Goal: Task Accomplishment & Management: Manage account settings

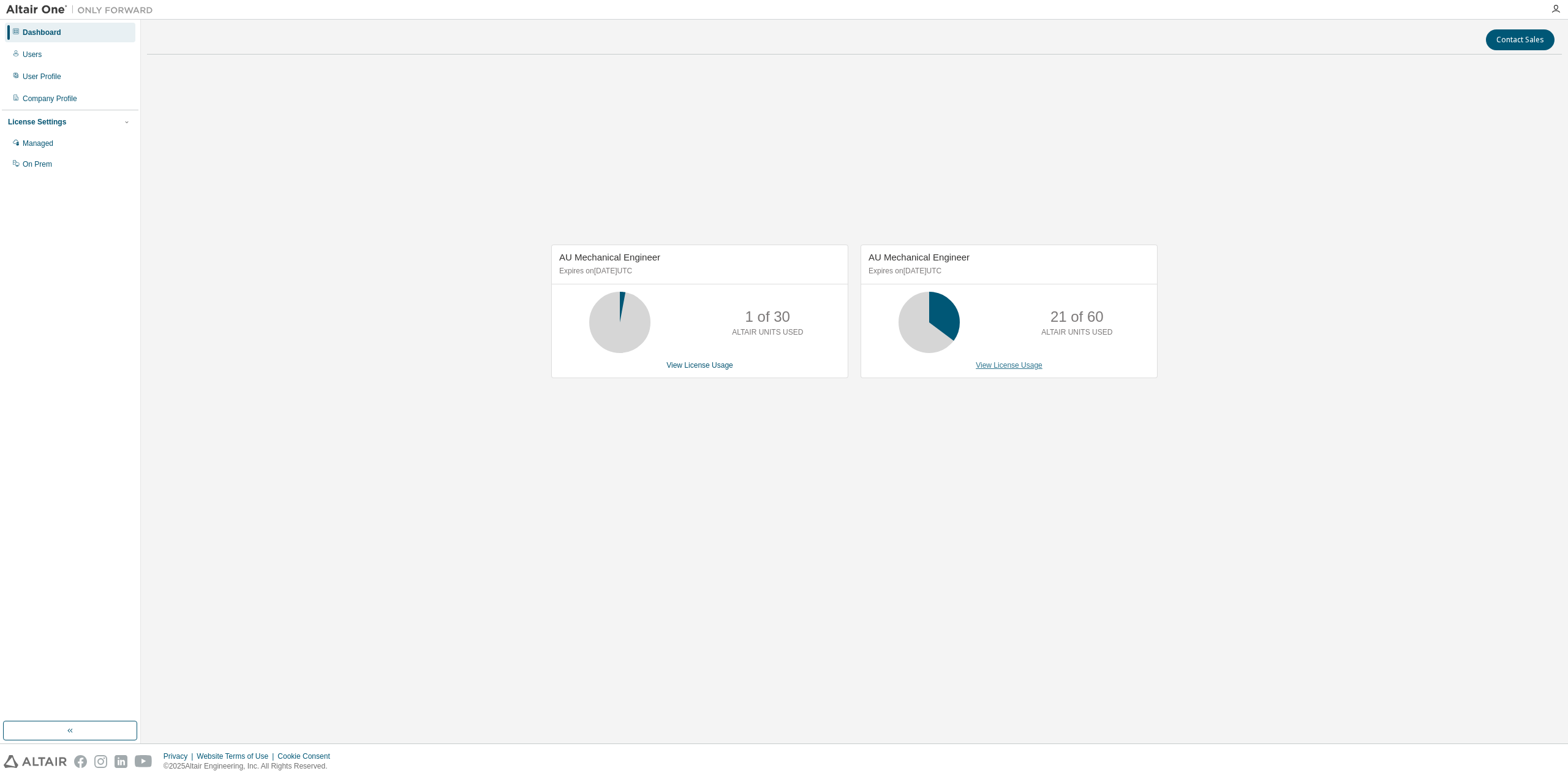
click at [1003, 362] on link "View License Usage" at bounding box center [1008, 365] width 66 height 9
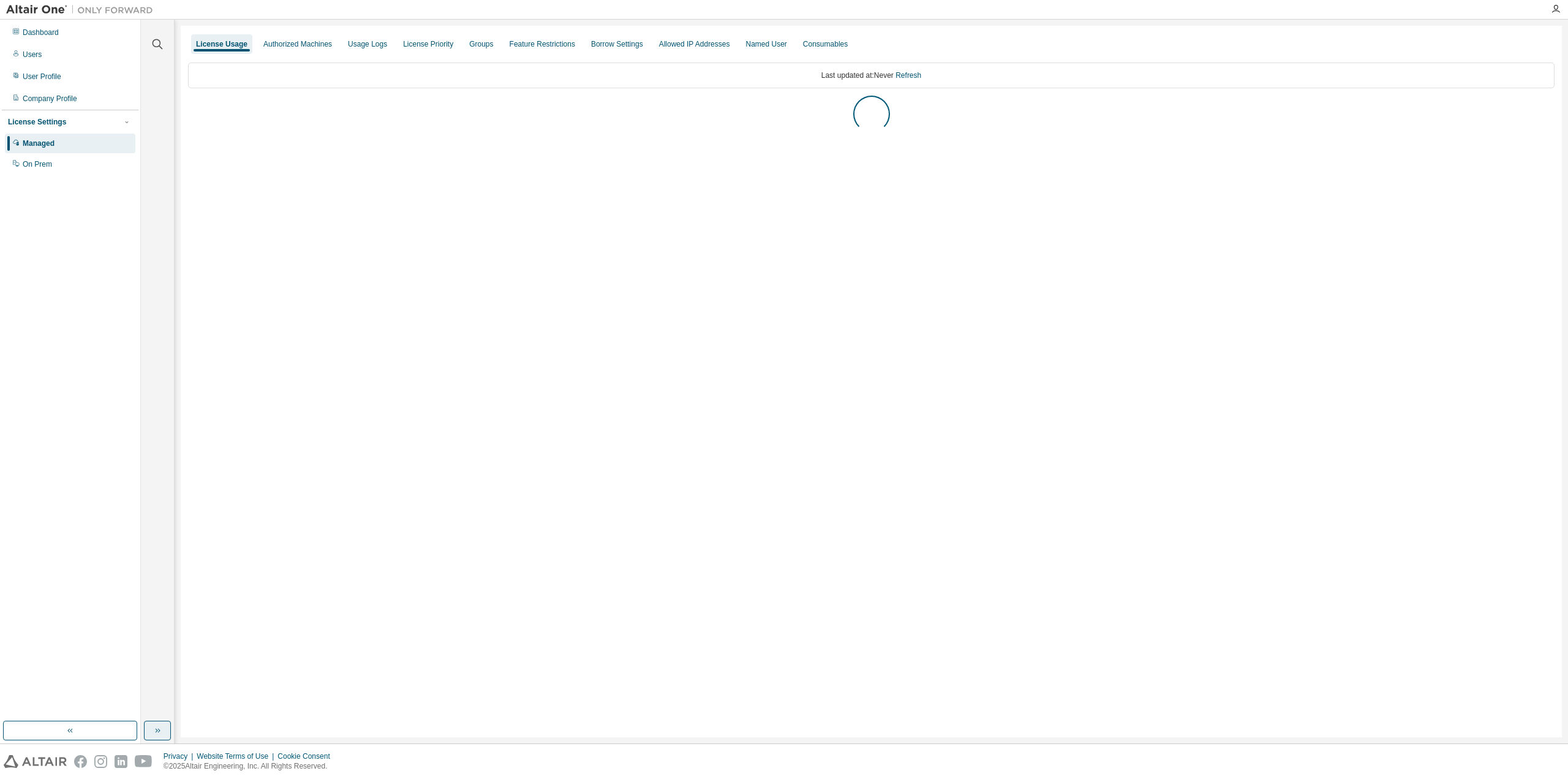
click at [164, 732] on button "button" at bounding box center [158, 730] width 27 height 20
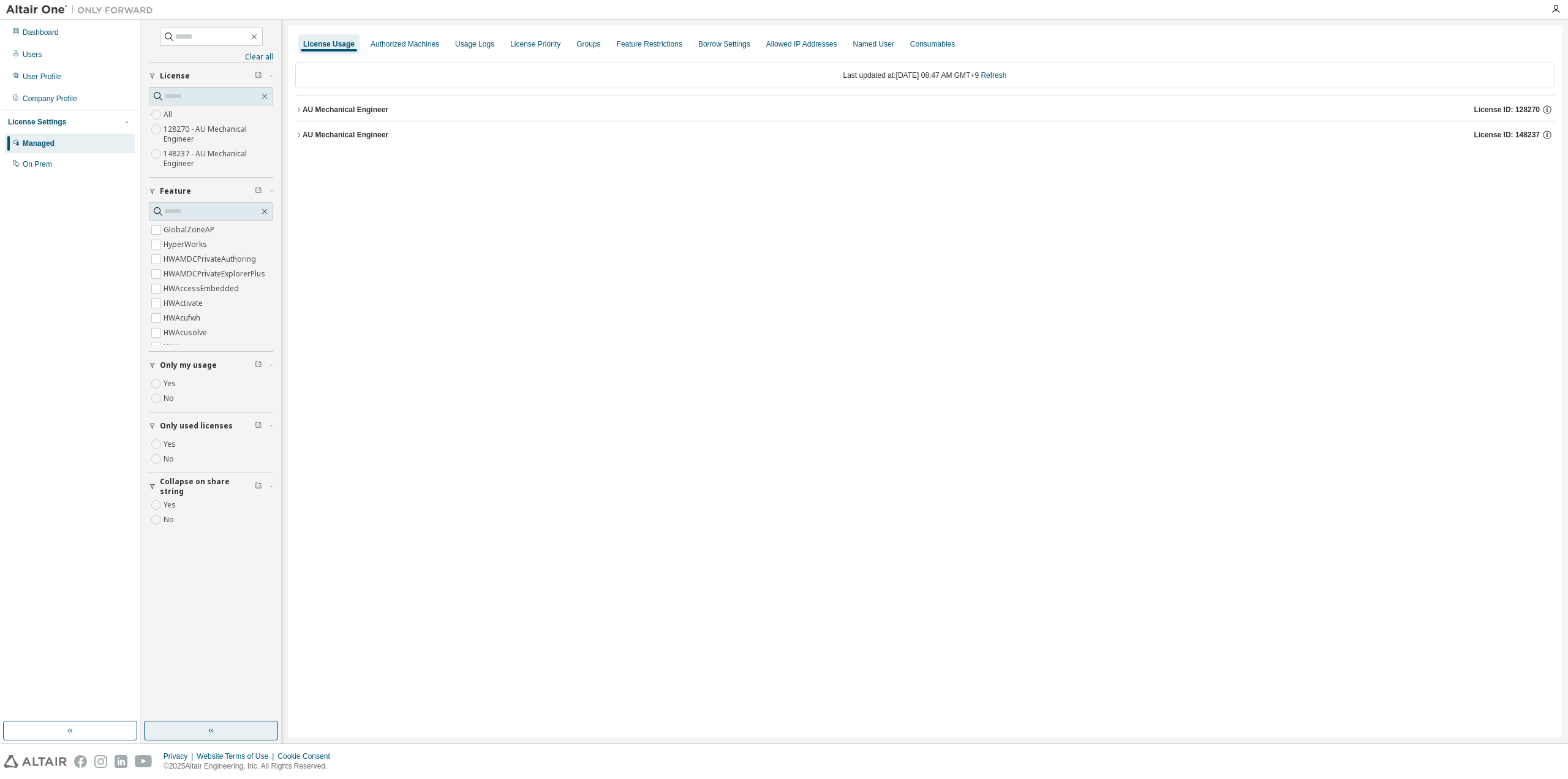
click at [210, 729] on icon "button" at bounding box center [209, 730] width 2 height 4
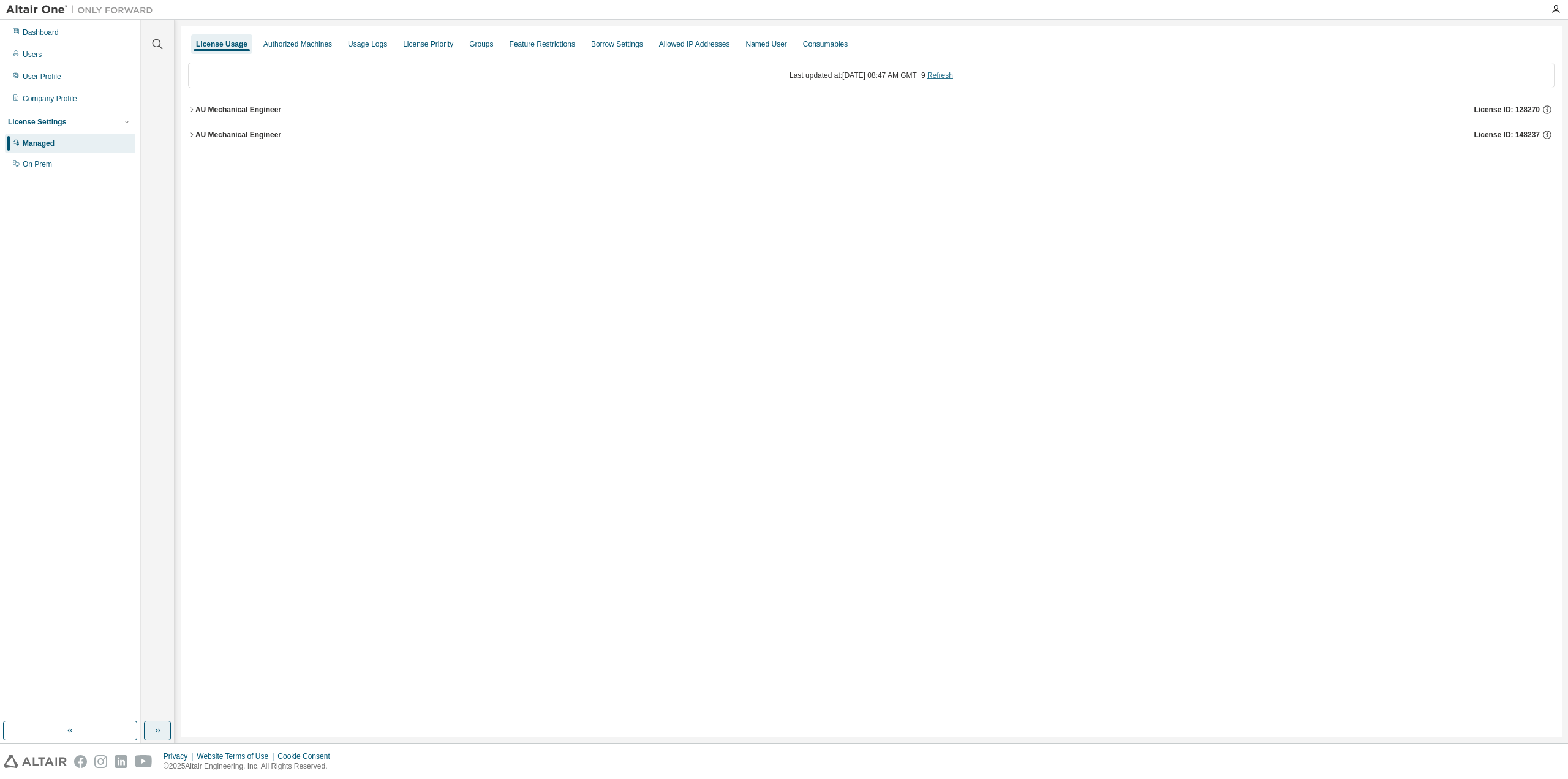
click at [953, 75] on link "Refresh" at bounding box center [940, 75] width 26 height 9
click at [229, 132] on div "AU Mechanical Engineer" at bounding box center [237, 134] width 86 height 10
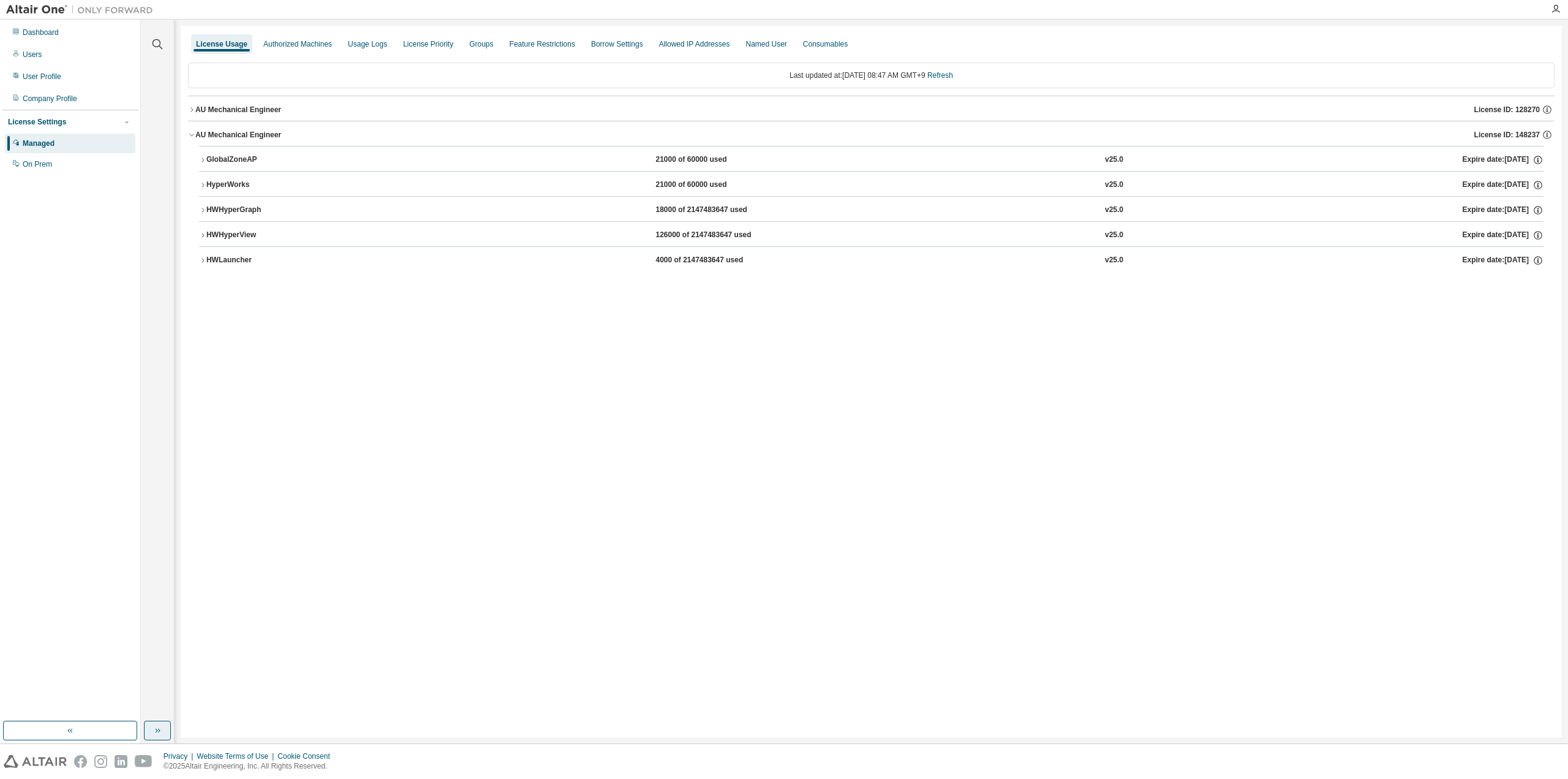
click at [229, 104] on div "AU Mechanical Engineer License ID: 128270" at bounding box center [875, 110] width 1359 height 11
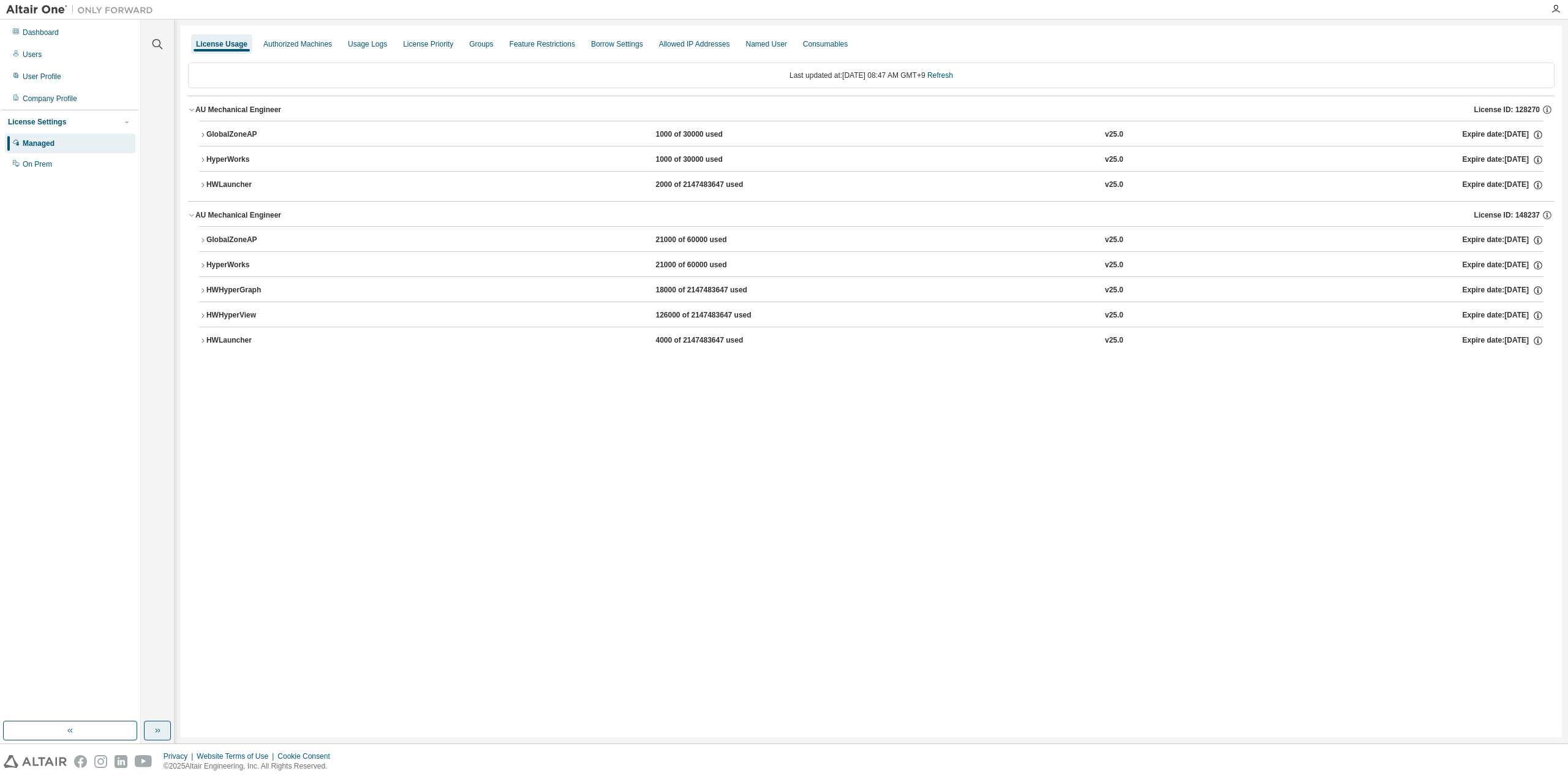
click at [219, 134] on div "GlobalZoneAP" at bounding box center [261, 135] width 110 height 11
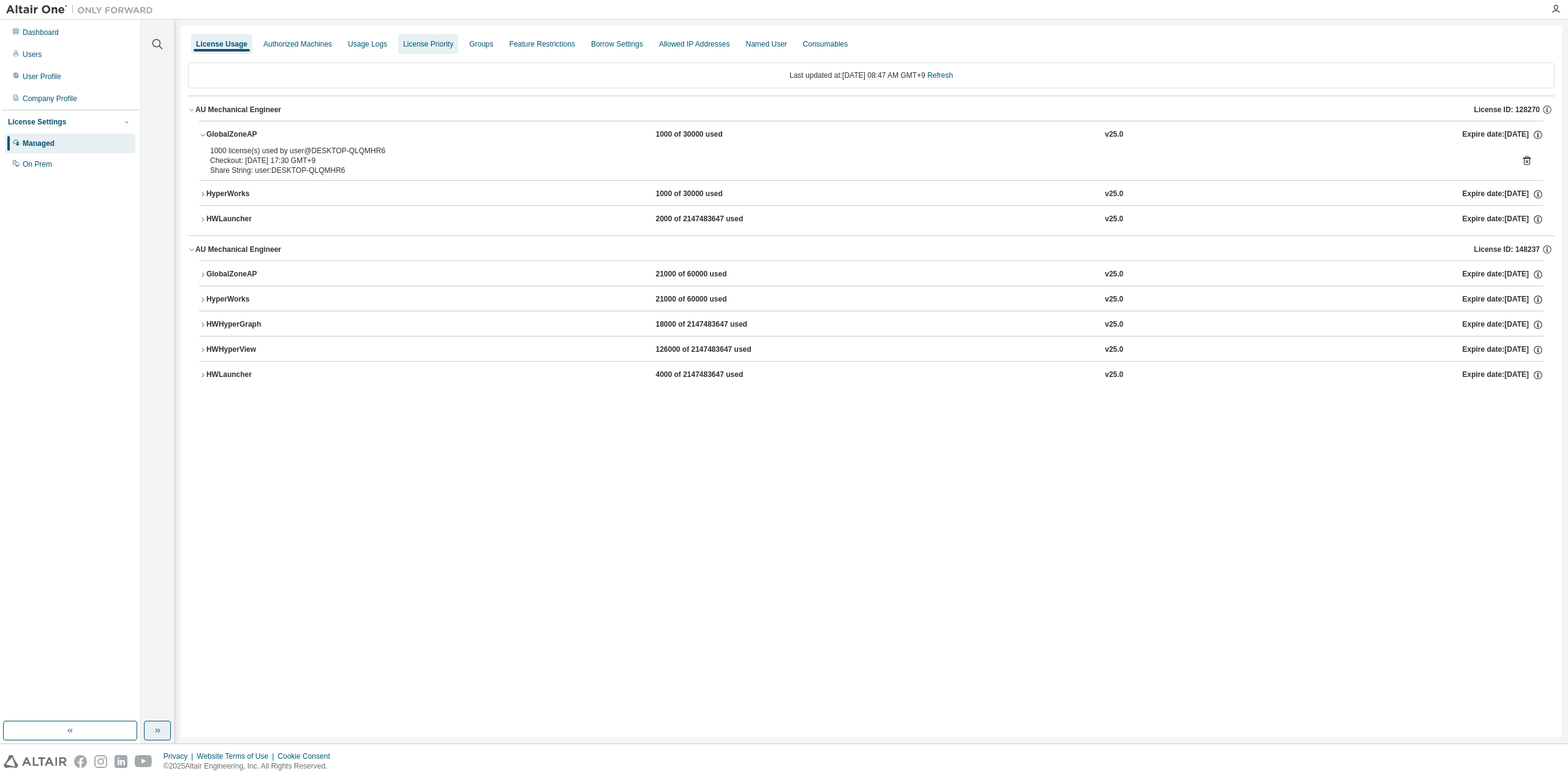
click at [420, 49] on div "License Priority" at bounding box center [428, 44] width 50 height 10
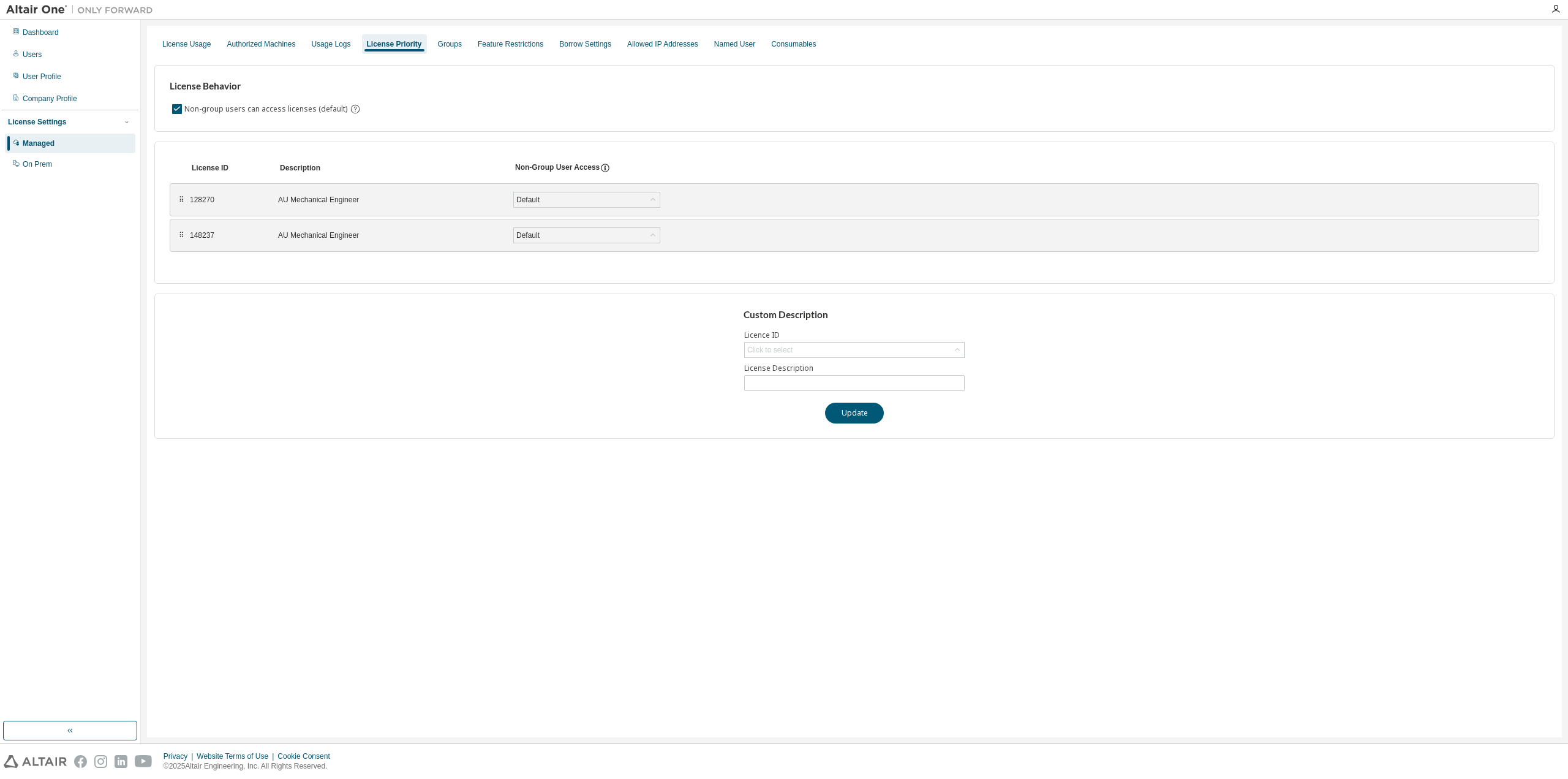
click at [181, 239] on div "⠿ 148237 AU Mechanical Engineer Default Save" at bounding box center [854, 234] width 1370 height 33
drag, startPoint x: 179, startPoint y: 231, endPoint x: 180, endPoint y: 197, distance: 34.0
click at [180, 197] on div "⠿" at bounding box center [182, 202] width 7 height 10
click at [182, 43] on div "License Usage" at bounding box center [186, 44] width 49 height 10
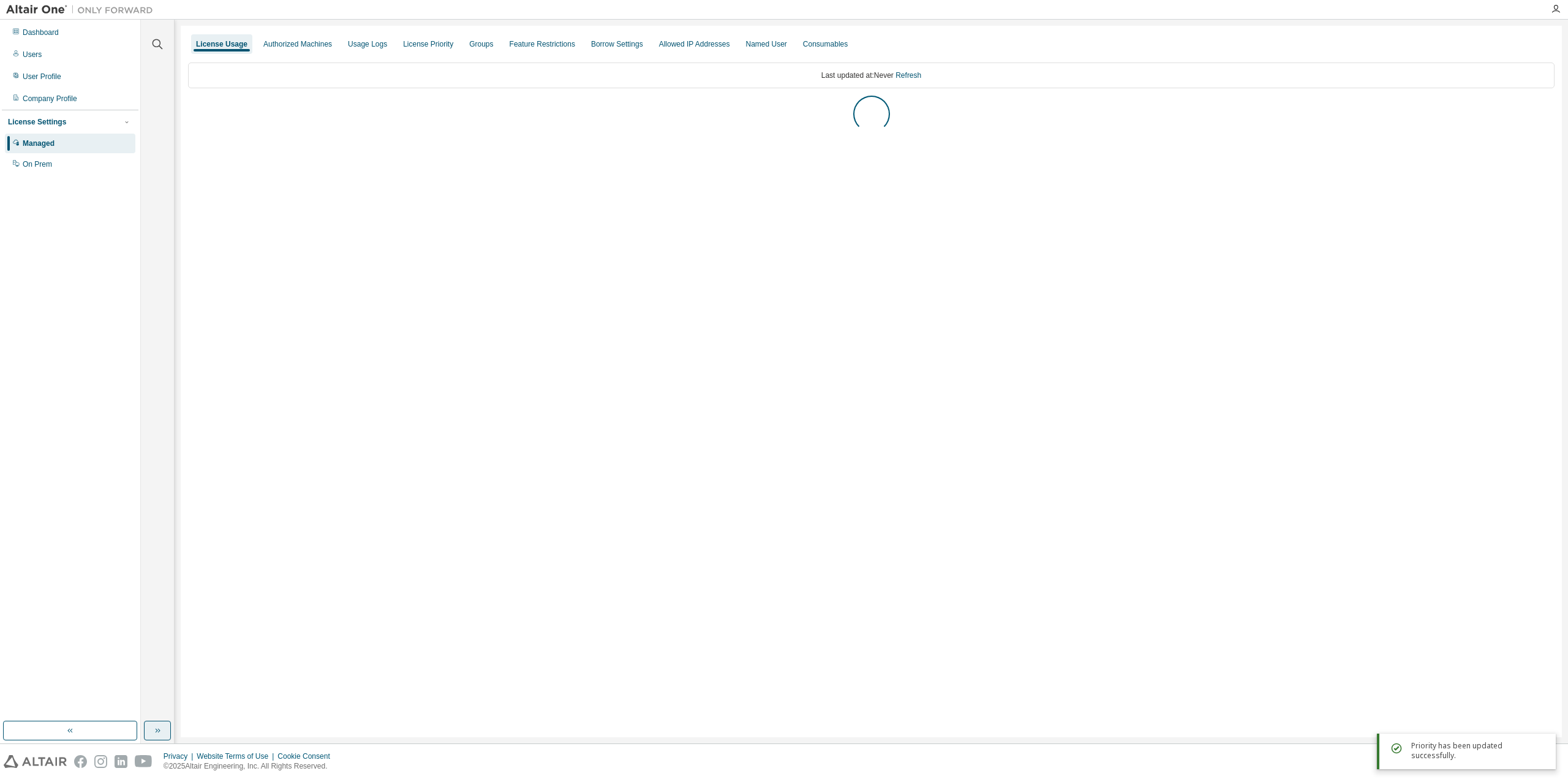
click at [166, 729] on button "button" at bounding box center [158, 730] width 27 height 20
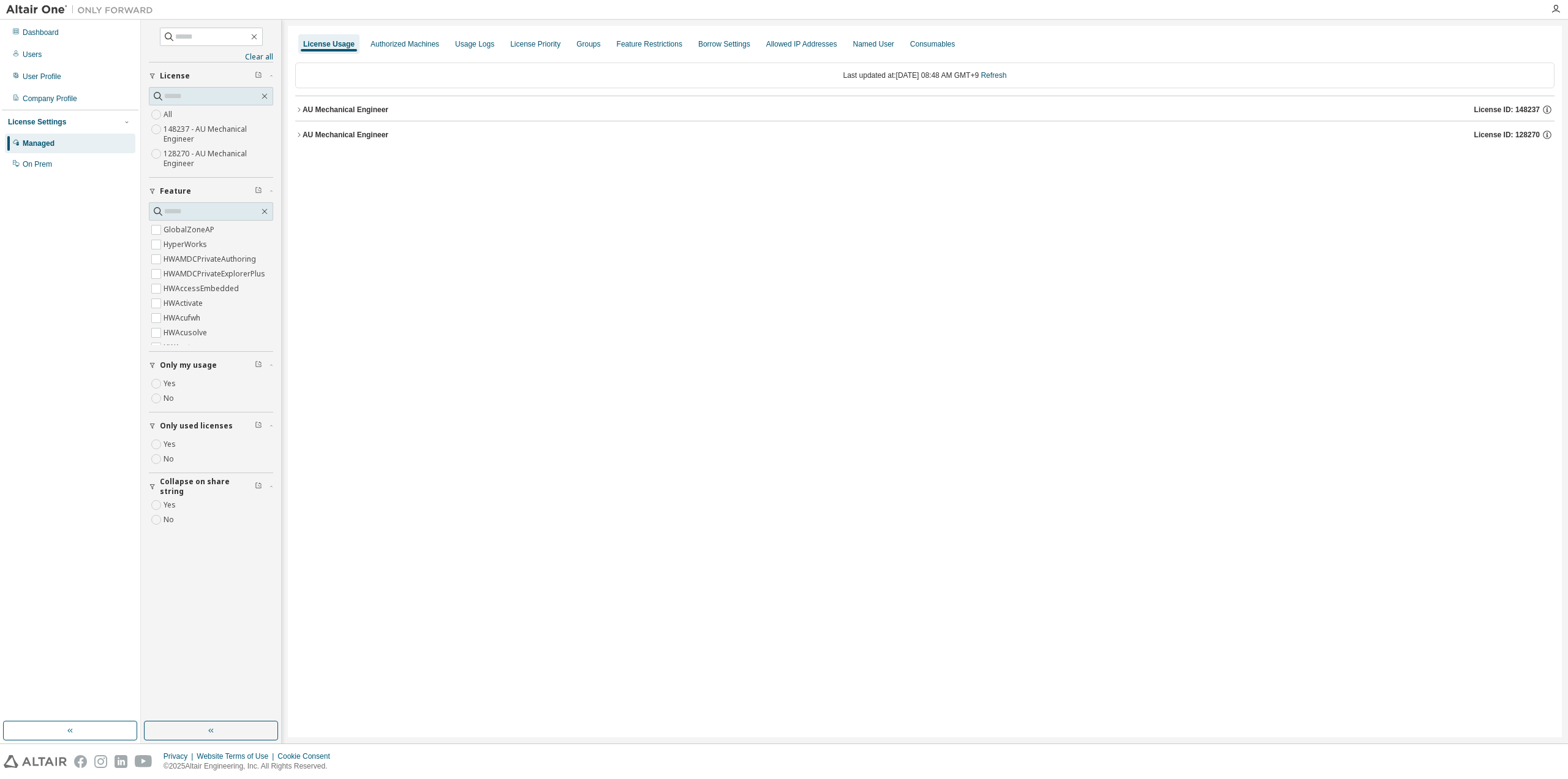
click at [166, 329] on label "HWAcusolve" at bounding box center [186, 333] width 46 height 14
click at [166, 329] on label "HWAcusolve" at bounding box center [186, 331] width 46 height 14
click at [240, 731] on button "button" at bounding box center [211, 730] width 134 height 20
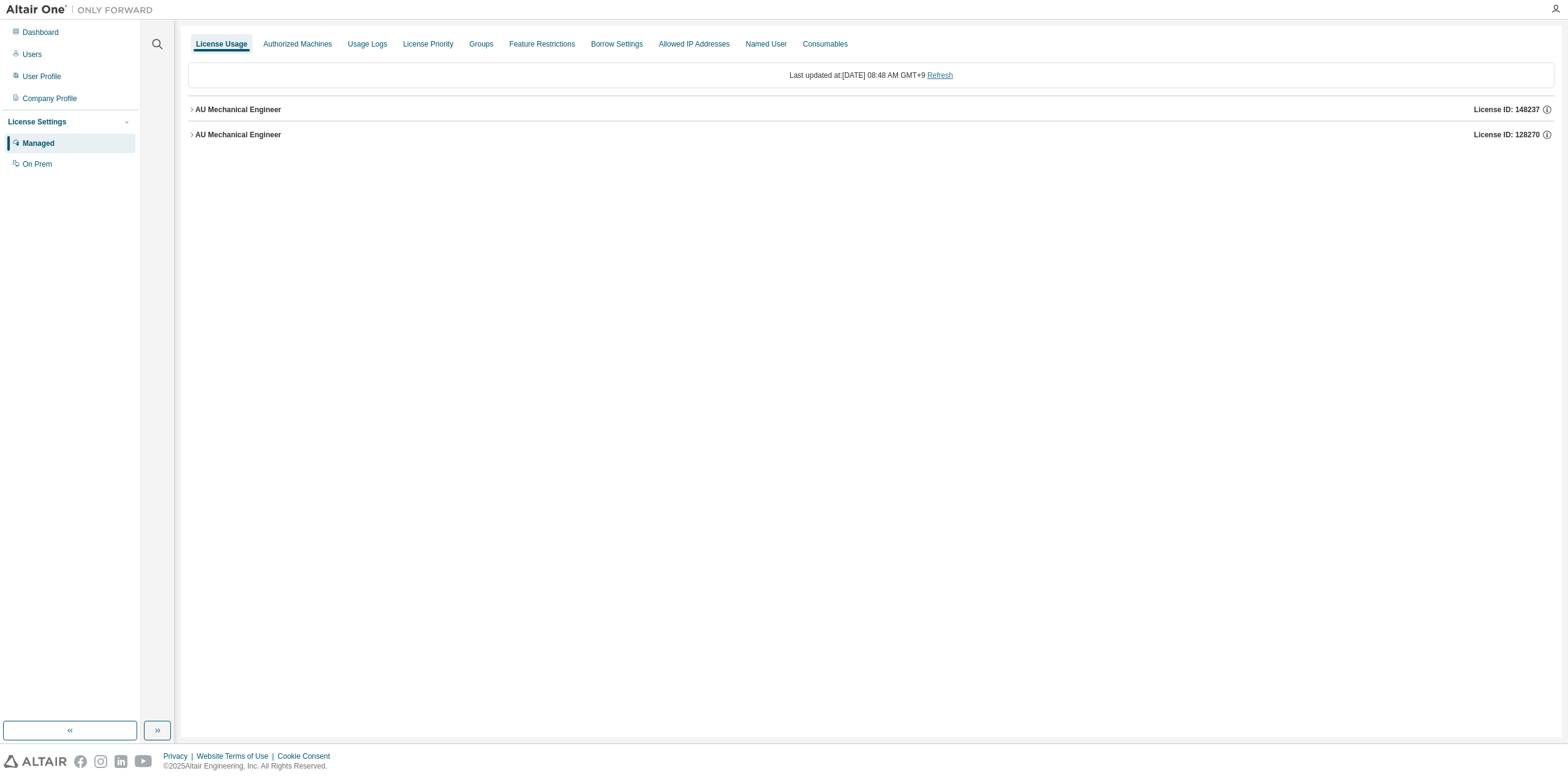
click at [953, 74] on link "Refresh" at bounding box center [940, 75] width 26 height 9
click at [237, 140] on button "AU Mechanical Engineer License ID: 128270" at bounding box center [871, 135] width 1367 height 27
click at [237, 98] on button "AU Mechanical Engineer License ID: 148237" at bounding box center [871, 110] width 1367 height 27
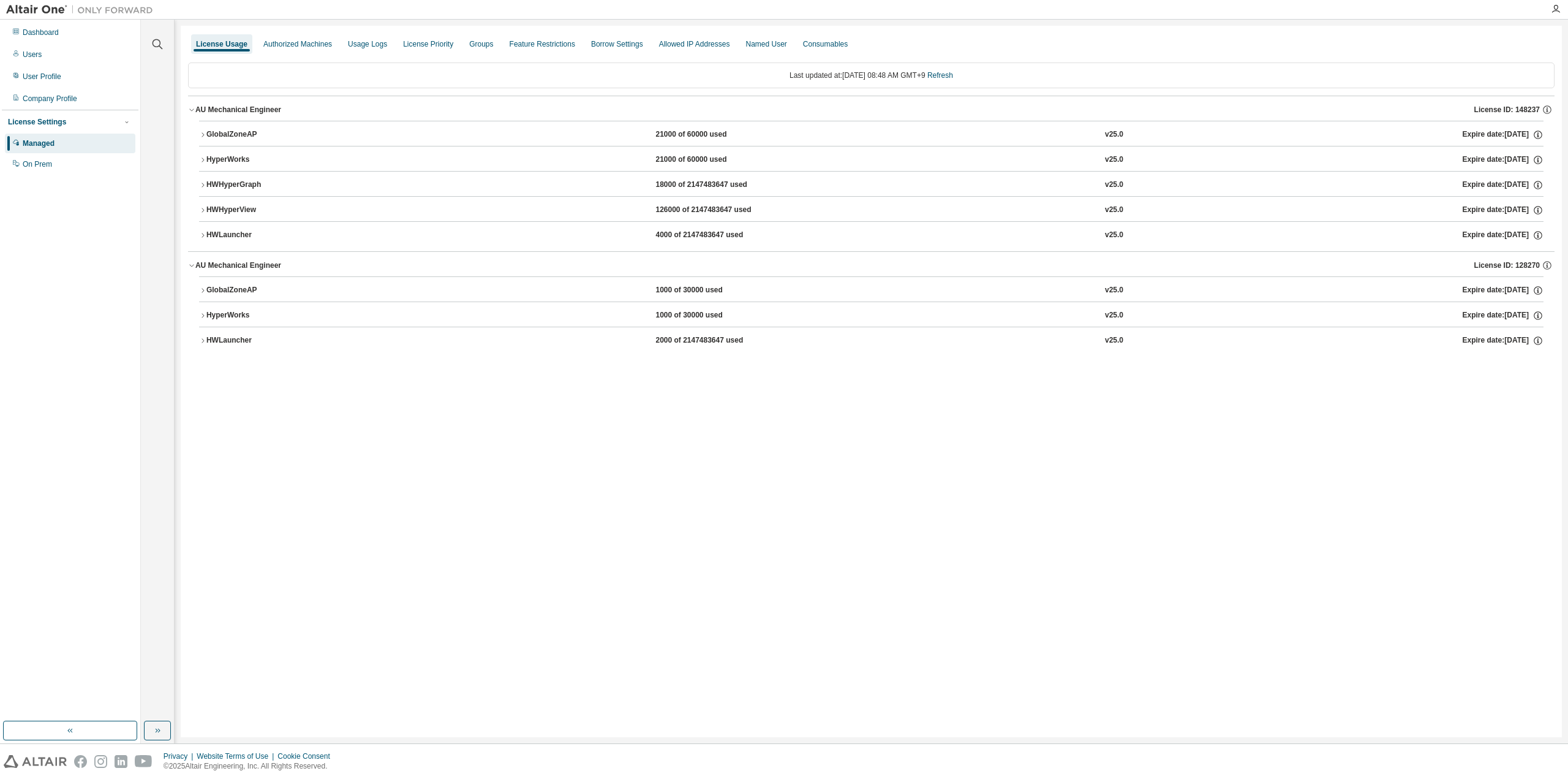
click at [234, 287] on div "GlobalZoneAP" at bounding box center [261, 290] width 110 height 11
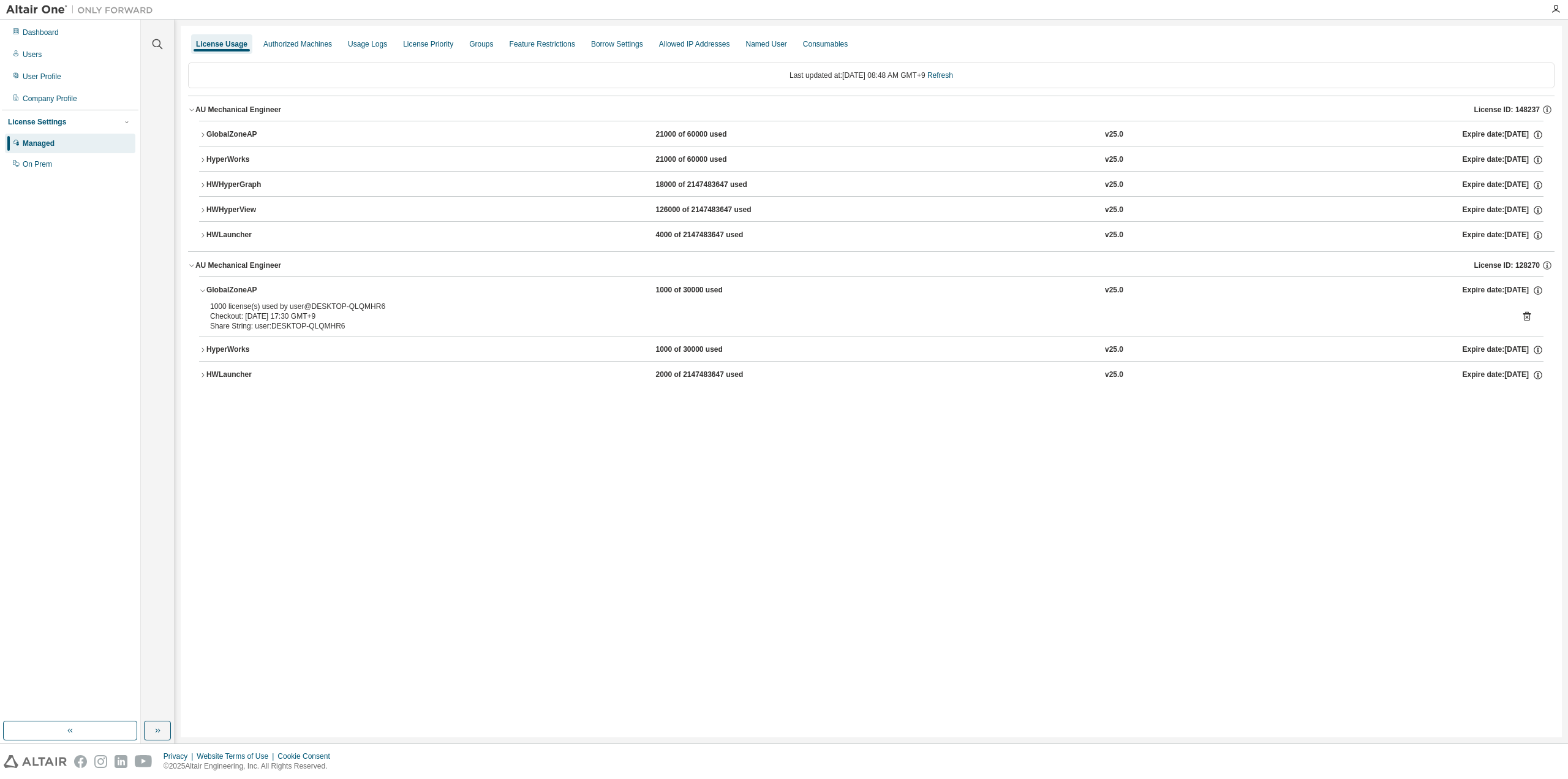
click at [237, 132] on div "GlobalZoneAP" at bounding box center [261, 135] width 110 height 11
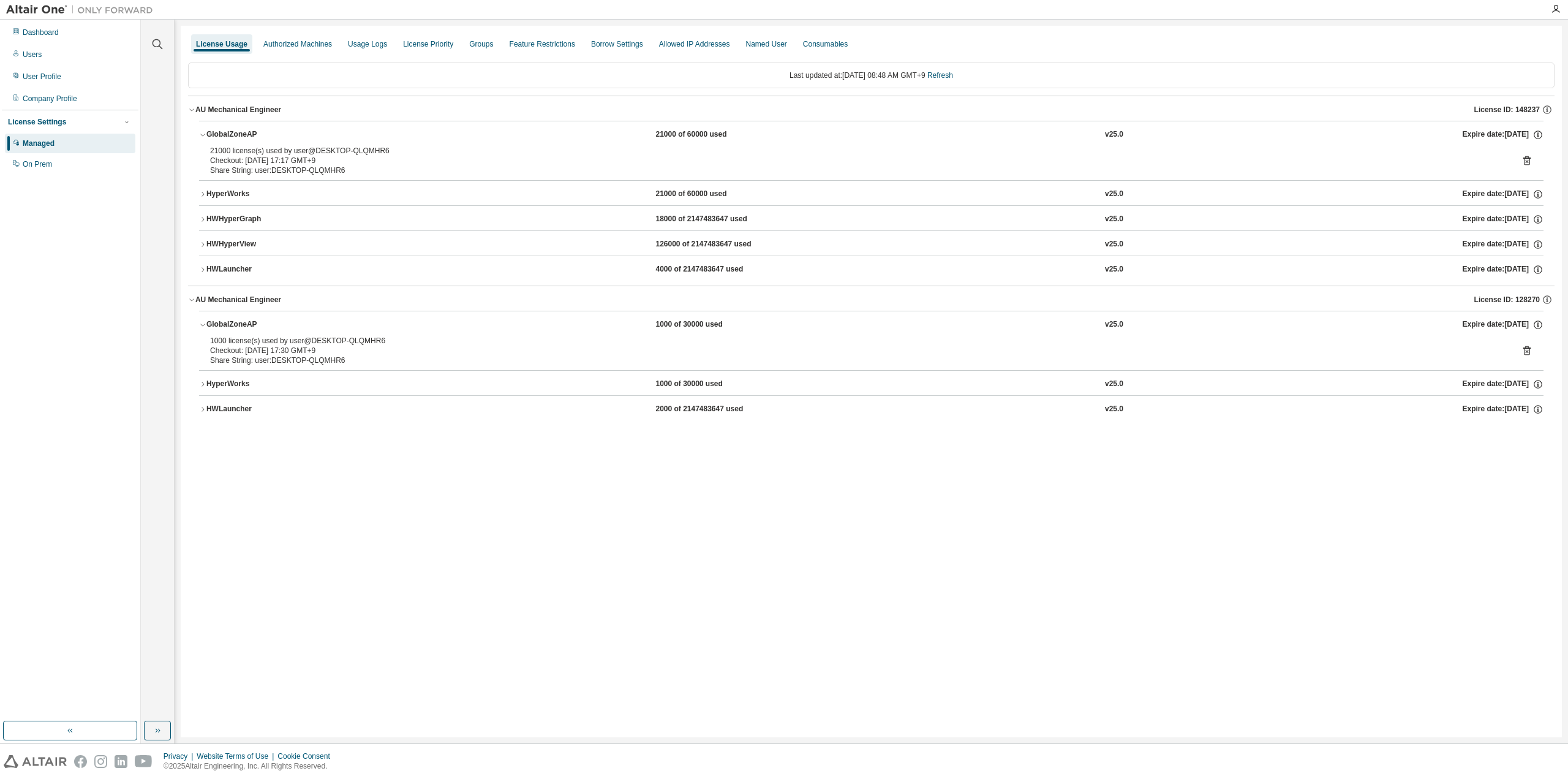
click at [1526, 351] on icon at bounding box center [1527, 350] width 11 height 11
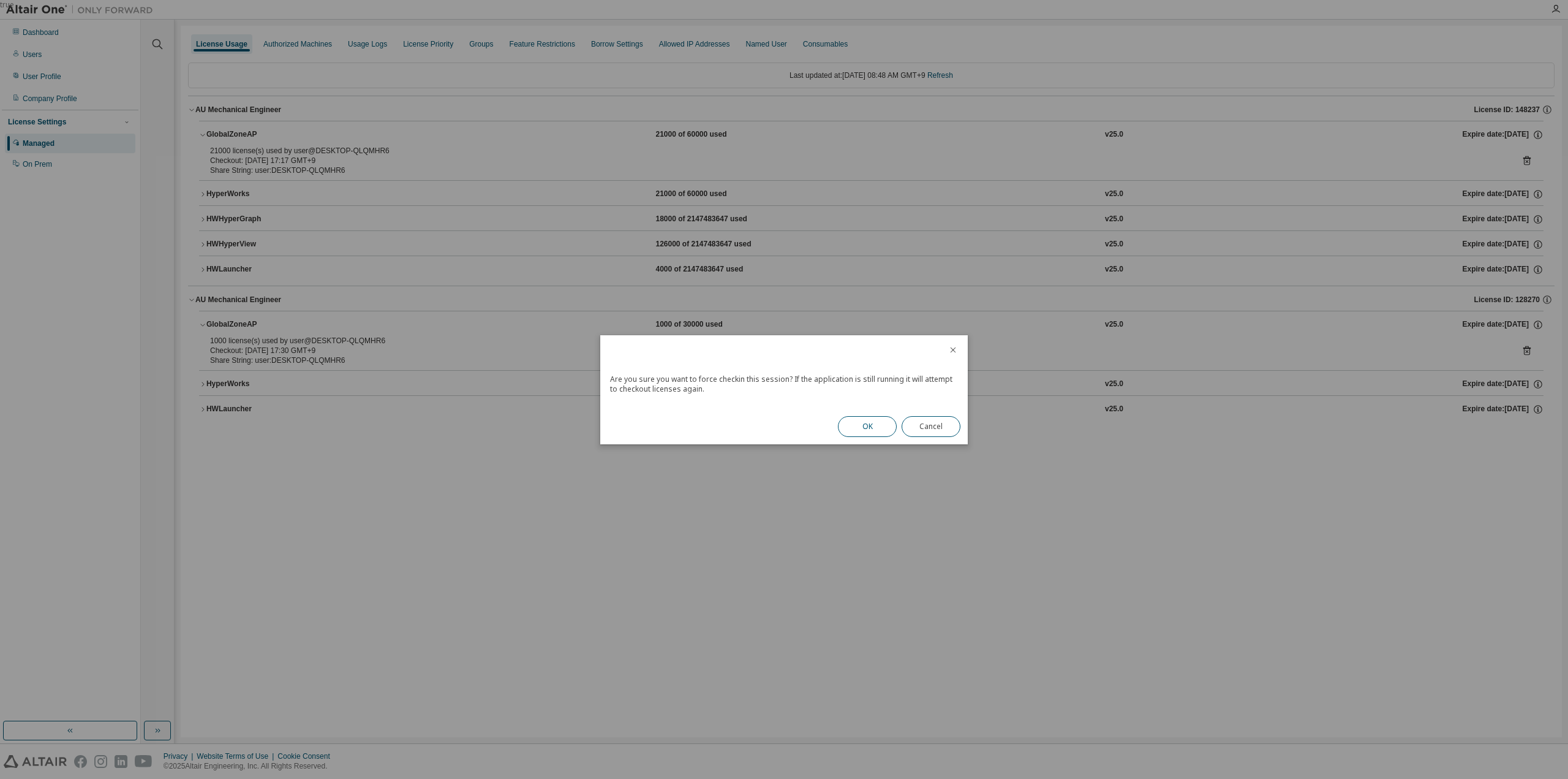
click at [858, 425] on button "OK" at bounding box center [868, 426] width 59 height 21
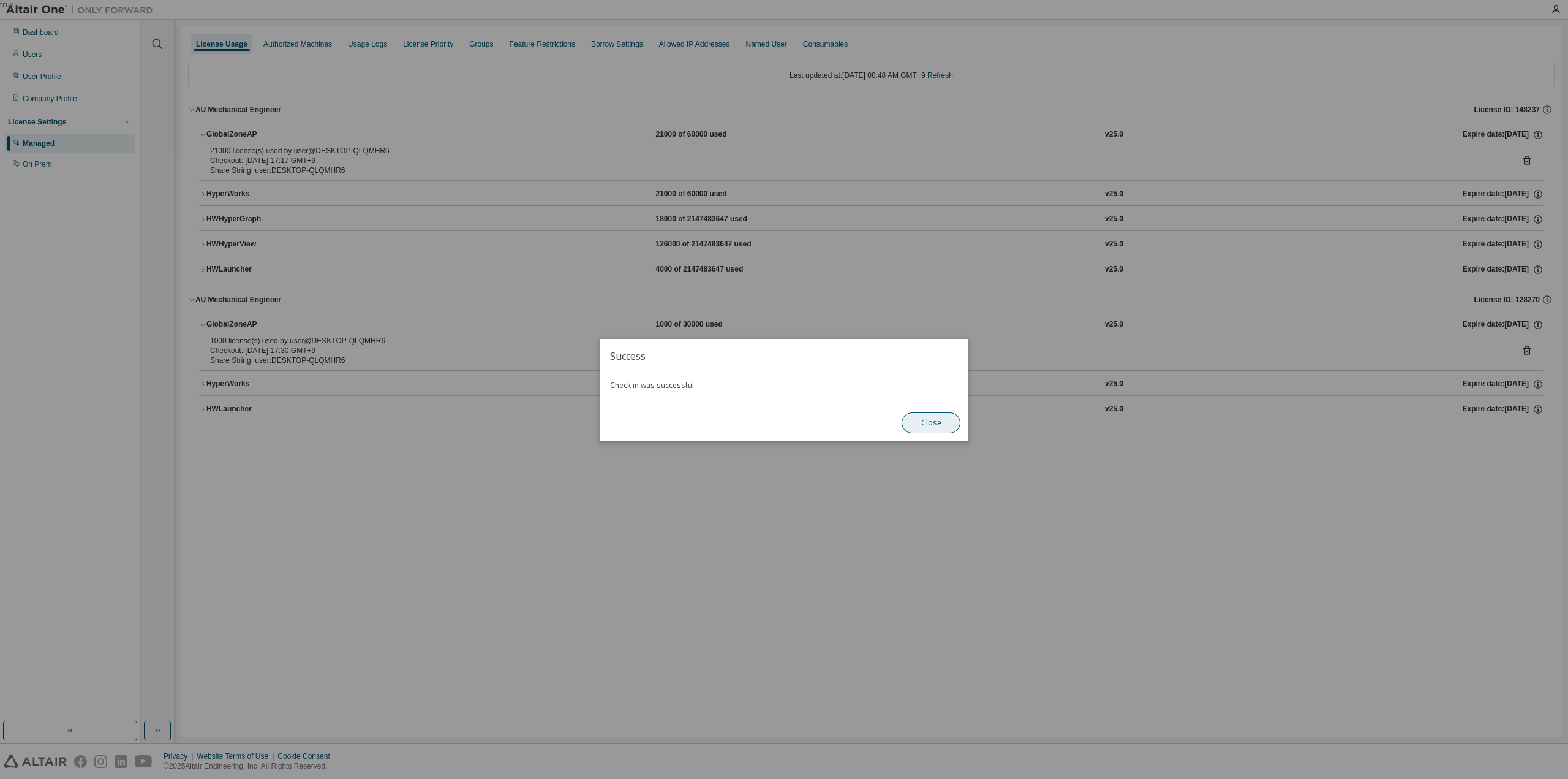
click at [925, 425] on button "Close" at bounding box center [932, 423] width 59 height 21
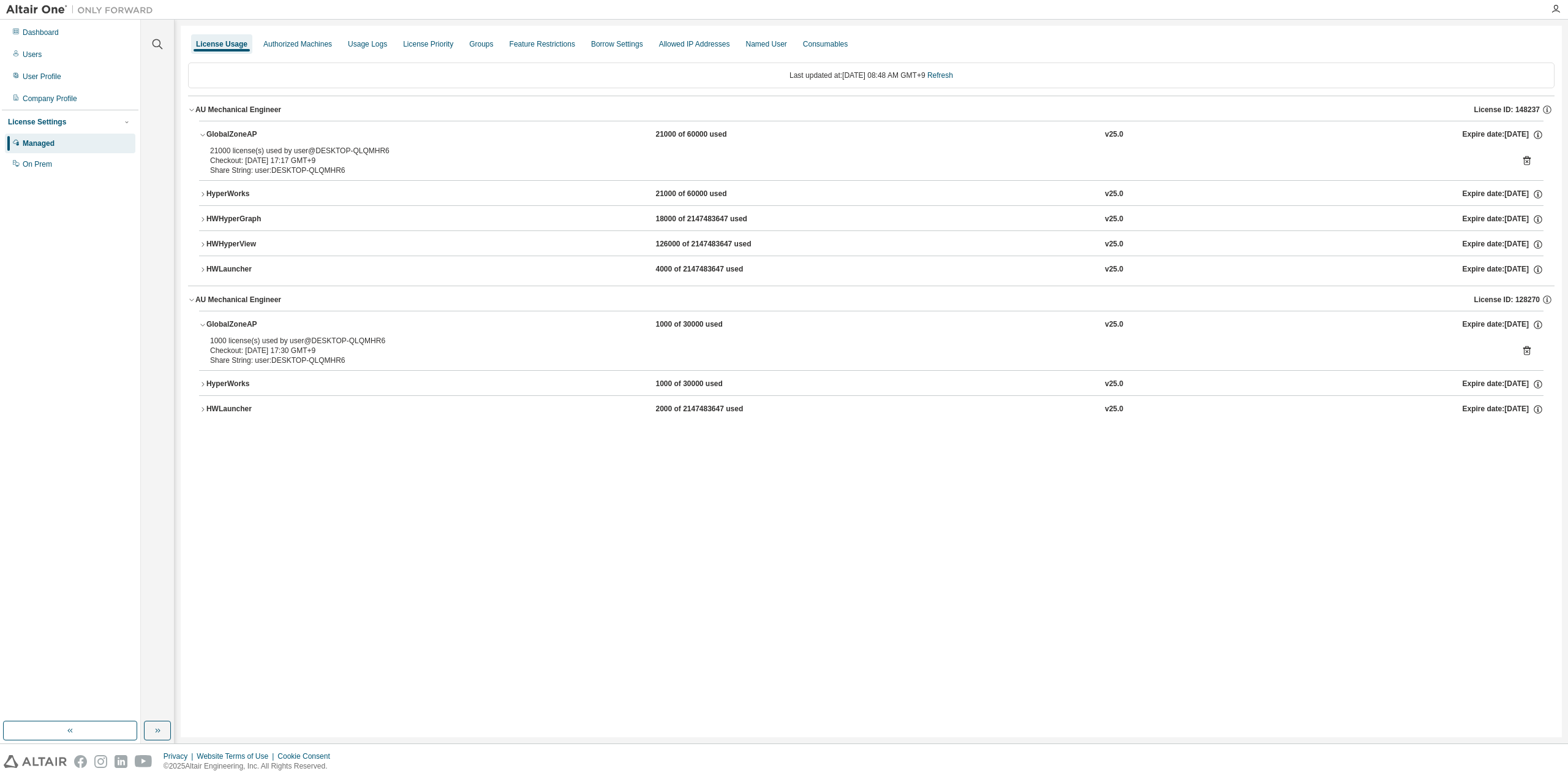
click at [238, 409] on div "HWLauncher" at bounding box center [261, 409] width 110 height 11
click at [1527, 434] on icon at bounding box center [1526, 436] width 3 height 3
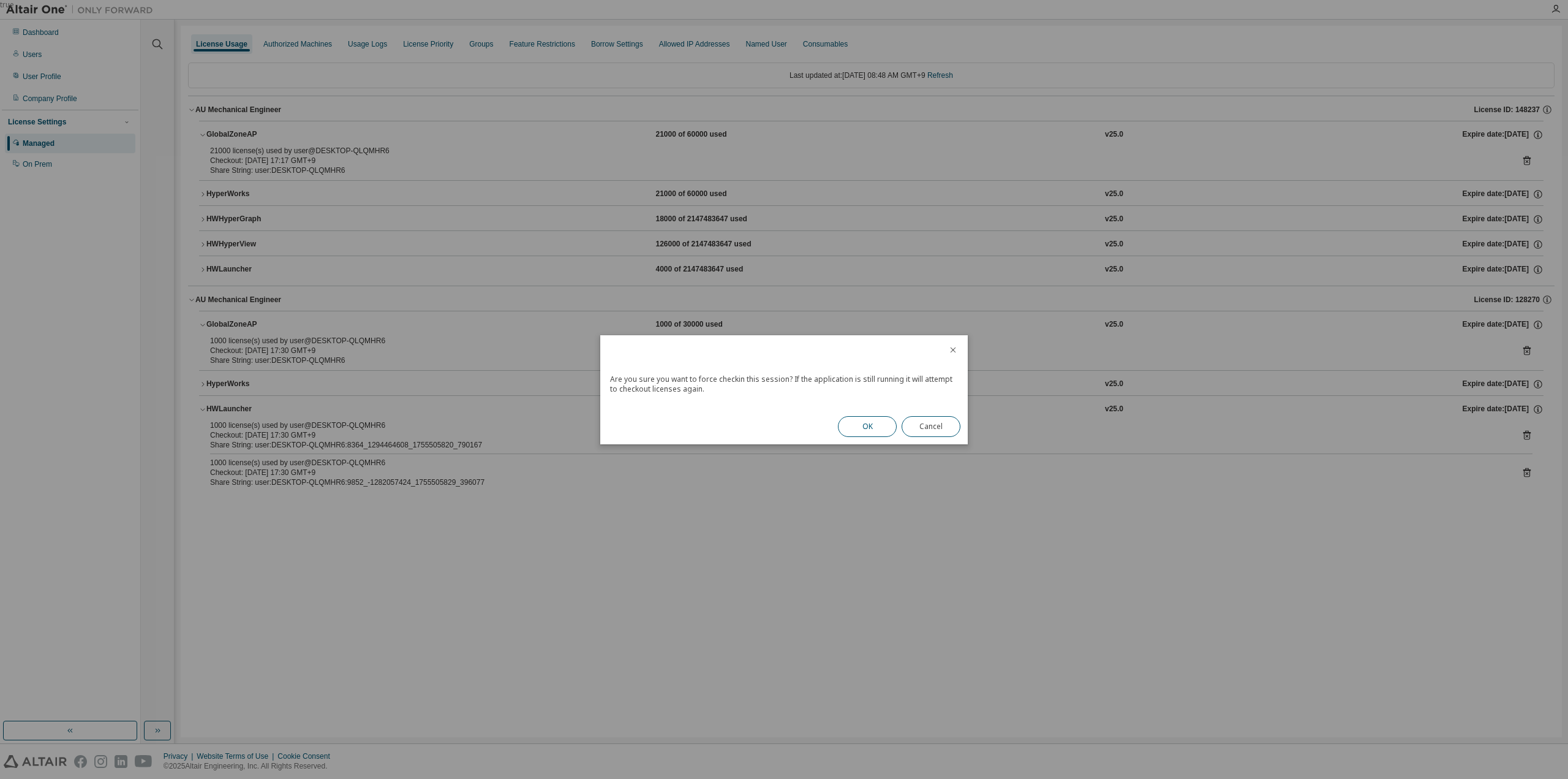
click at [861, 429] on button "OK" at bounding box center [868, 426] width 59 height 21
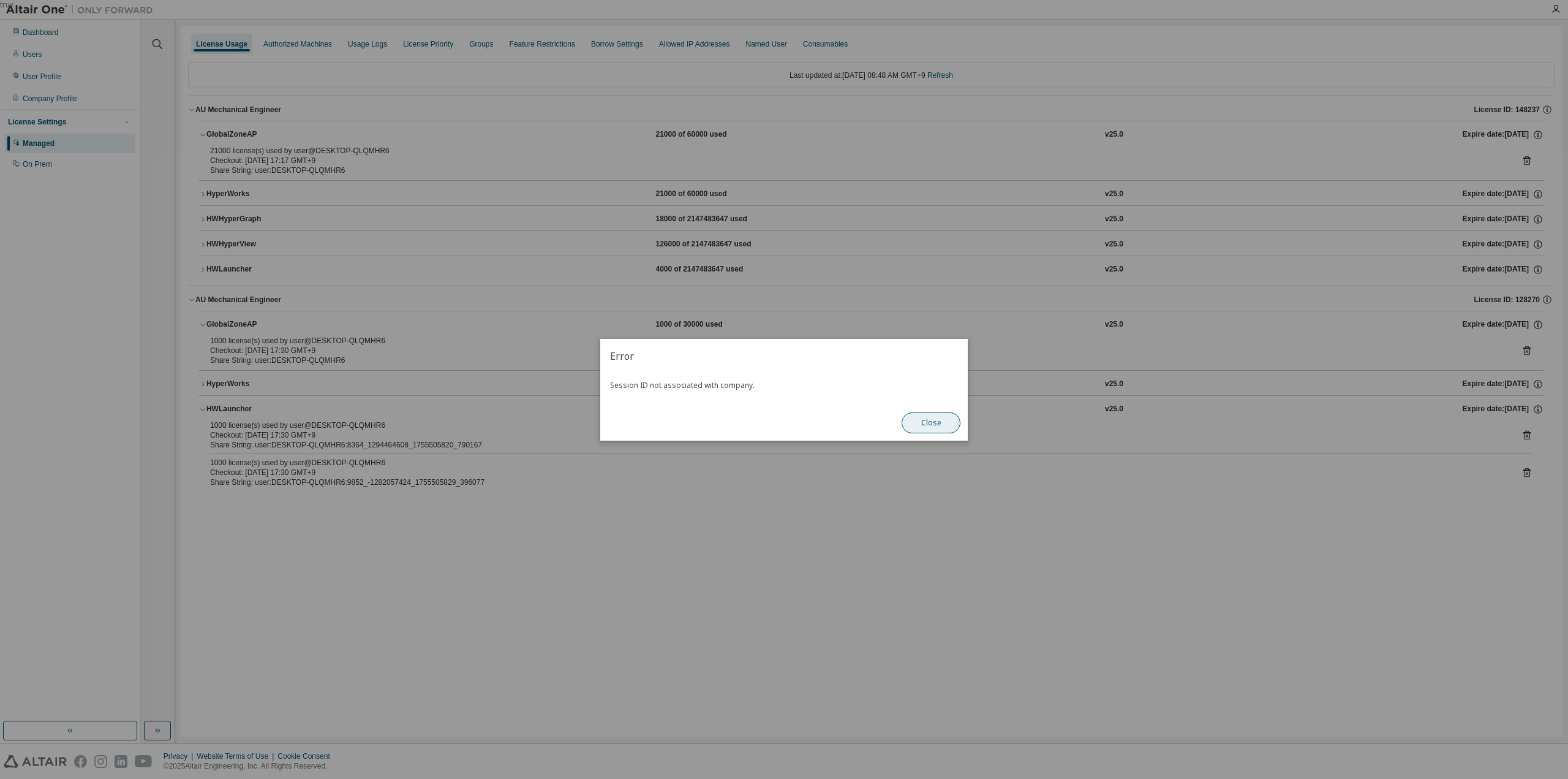
click at [932, 431] on button "Close" at bounding box center [932, 423] width 59 height 21
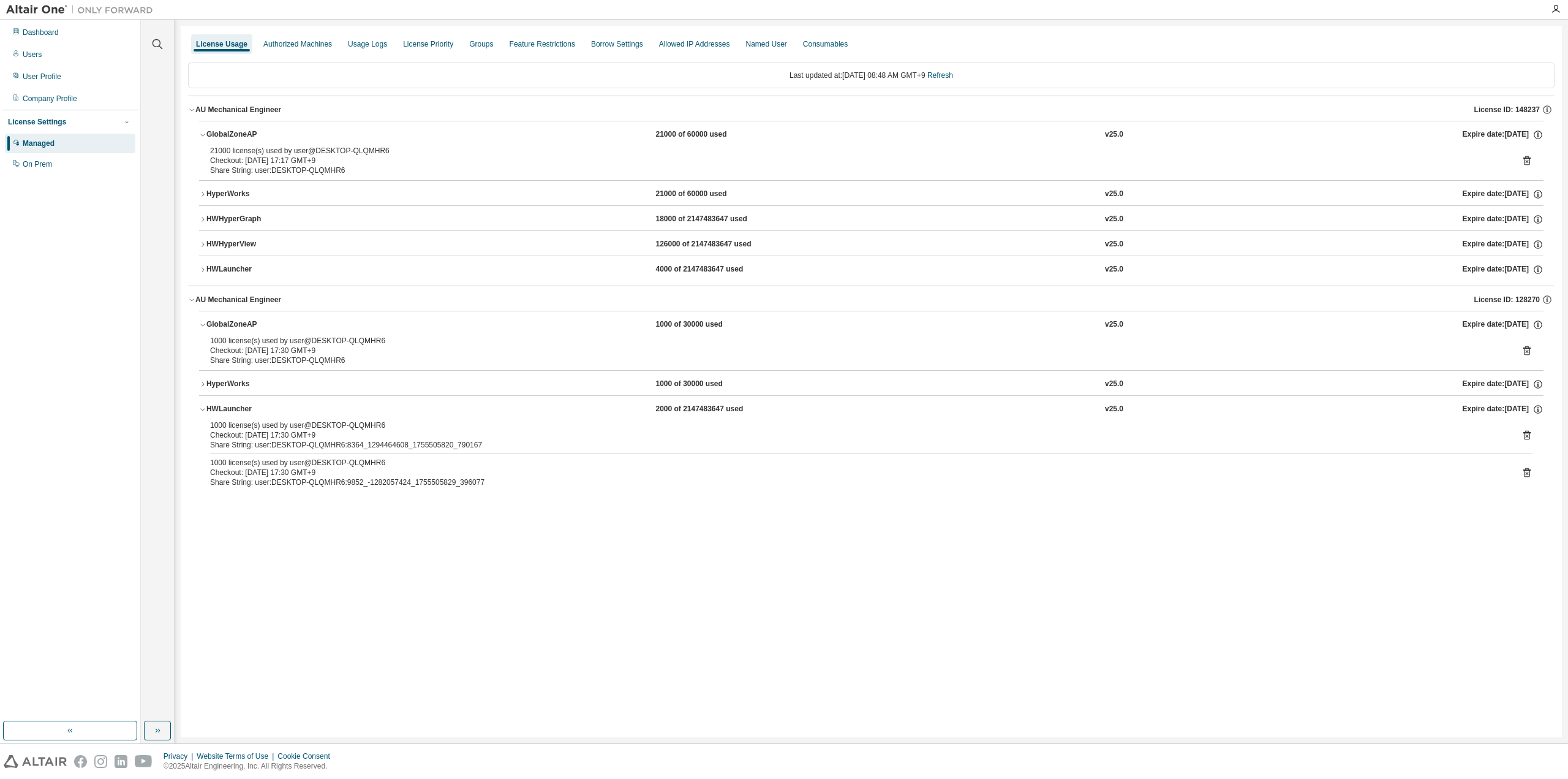
click at [1526, 467] on icon at bounding box center [1527, 473] width 11 height 11
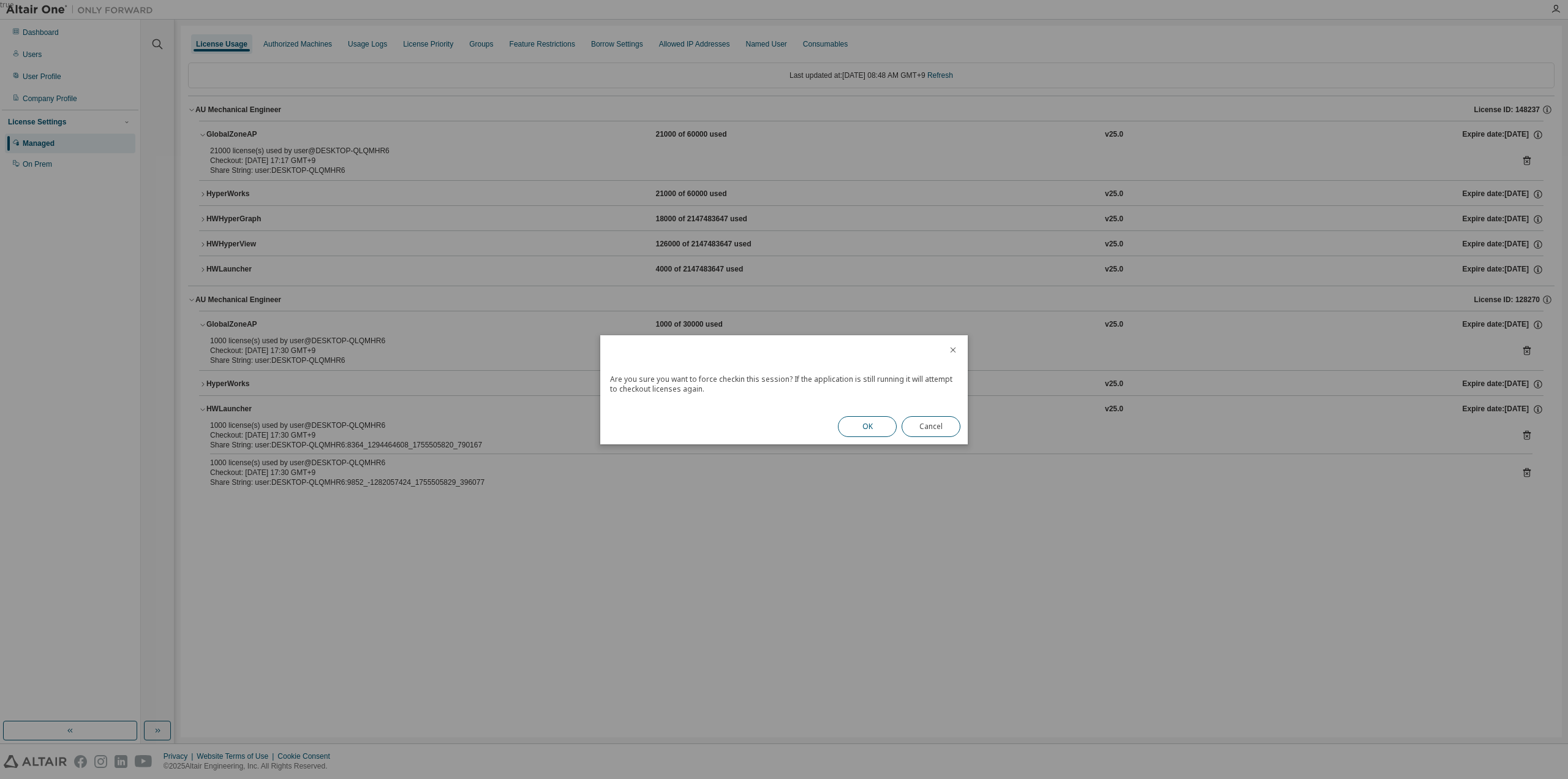
click at [865, 425] on button "OK" at bounding box center [868, 426] width 59 height 21
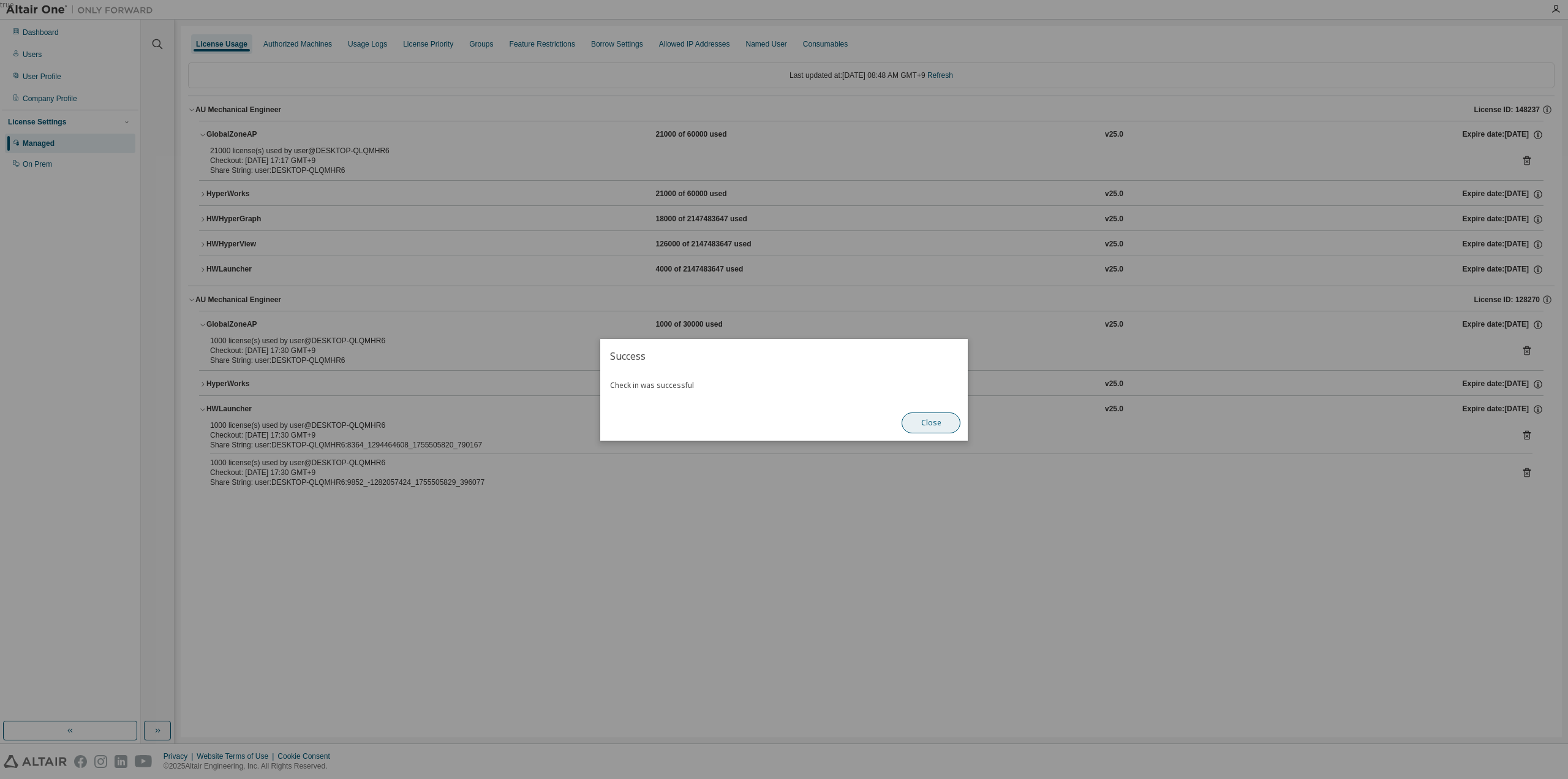
click at [940, 423] on button "Close" at bounding box center [932, 423] width 59 height 21
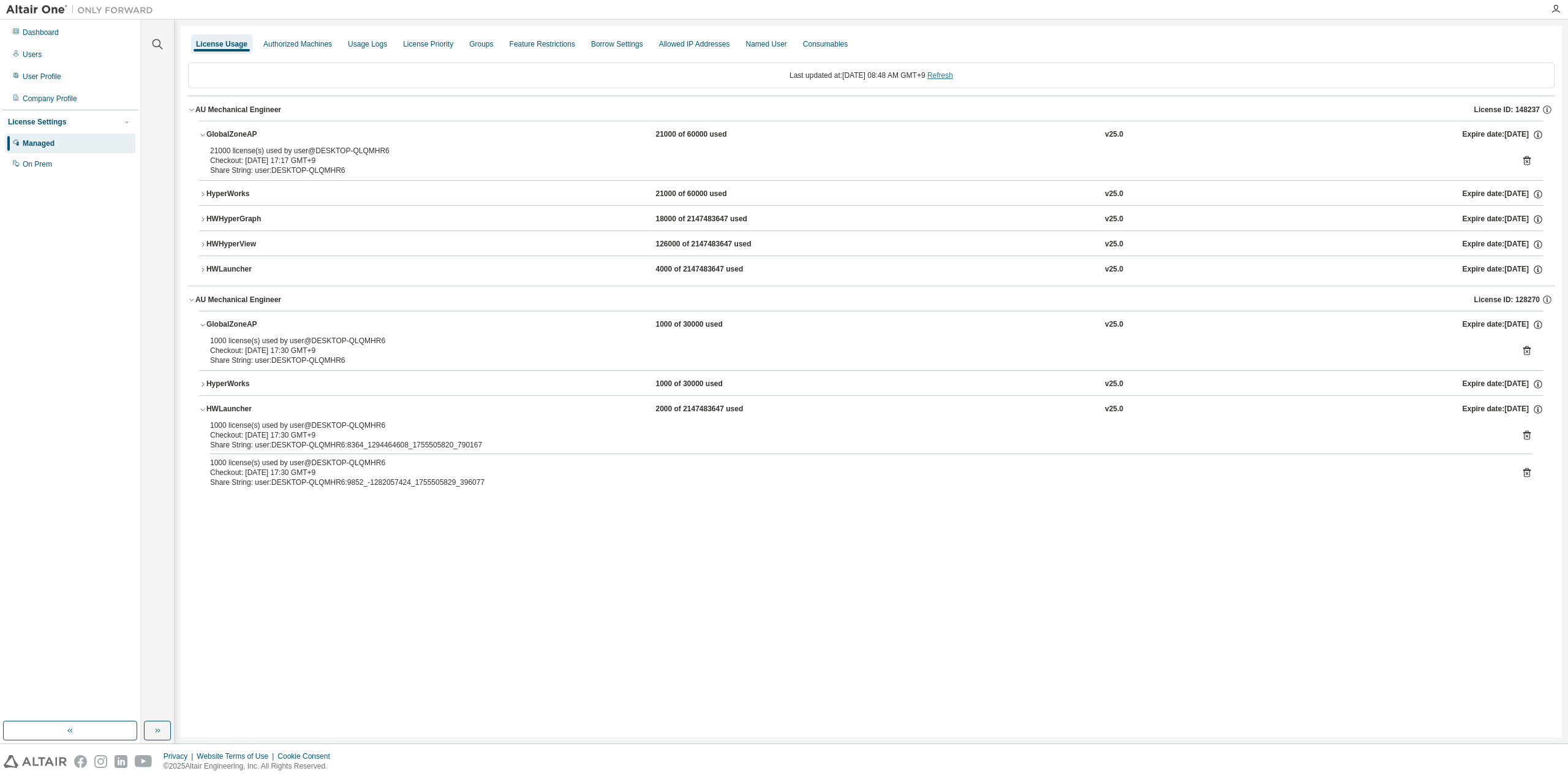
click at [942, 74] on link "Refresh" at bounding box center [940, 75] width 26 height 9
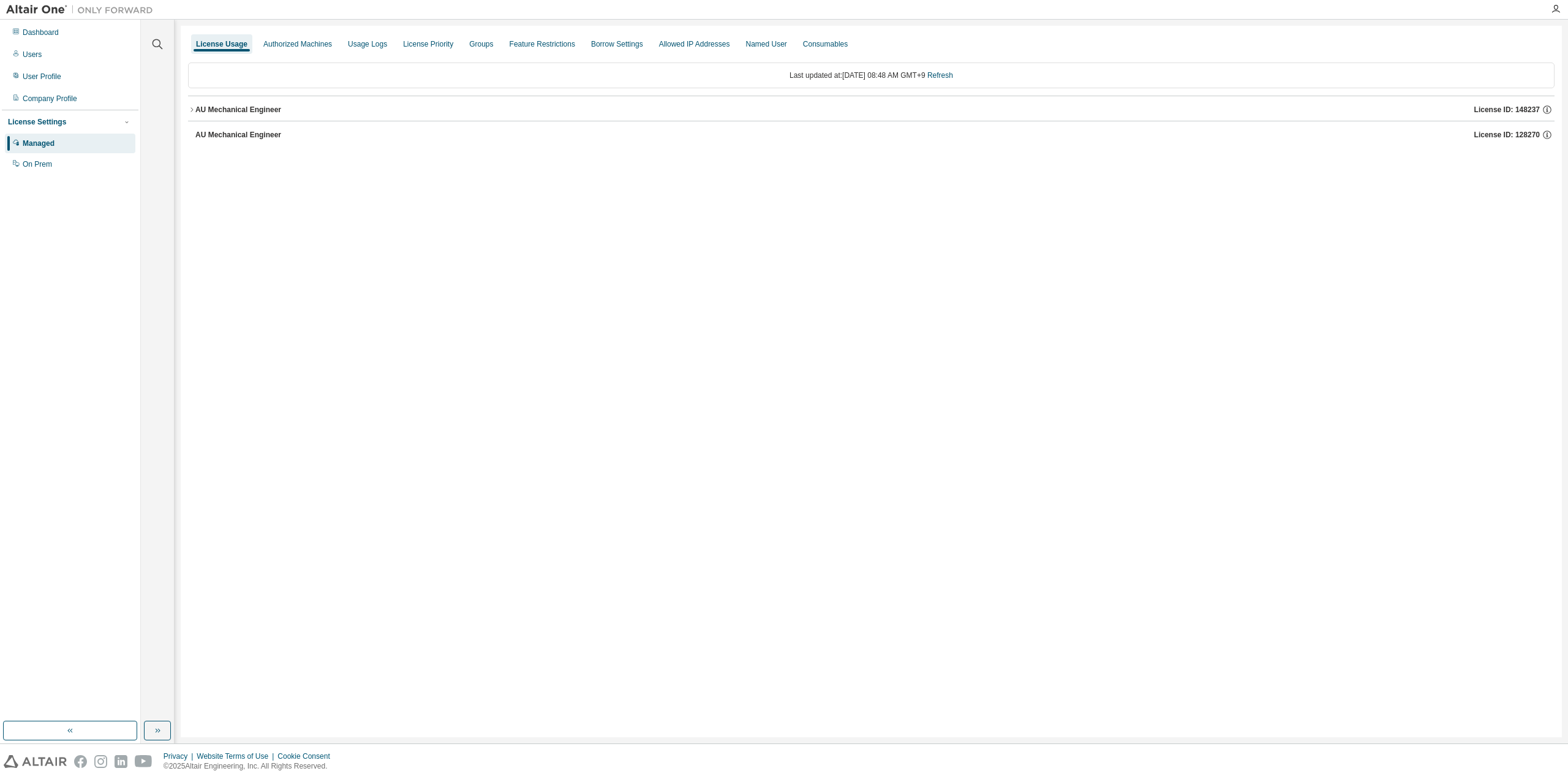
click at [216, 134] on div "AU Mechanical Engineer" at bounding box center [237, 134] width 86 height 10
click at [228, 106] on div "AU Mechanical Engineer" at bounding box center [237, 110] width 86 height 10
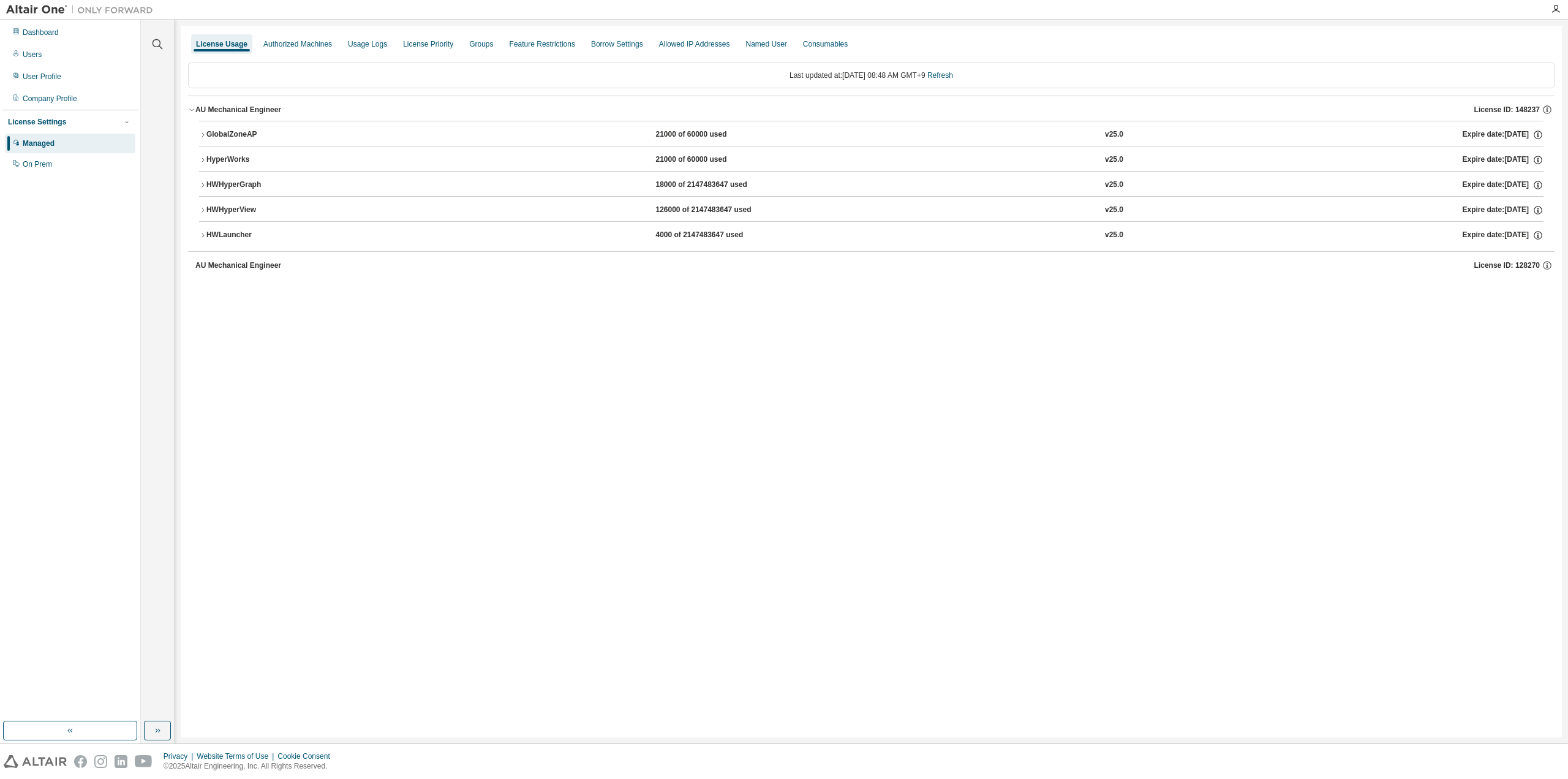
click at [220, 130] on div "GlobalZoneAP" at bounding box center [261, 135] width 110 height 11
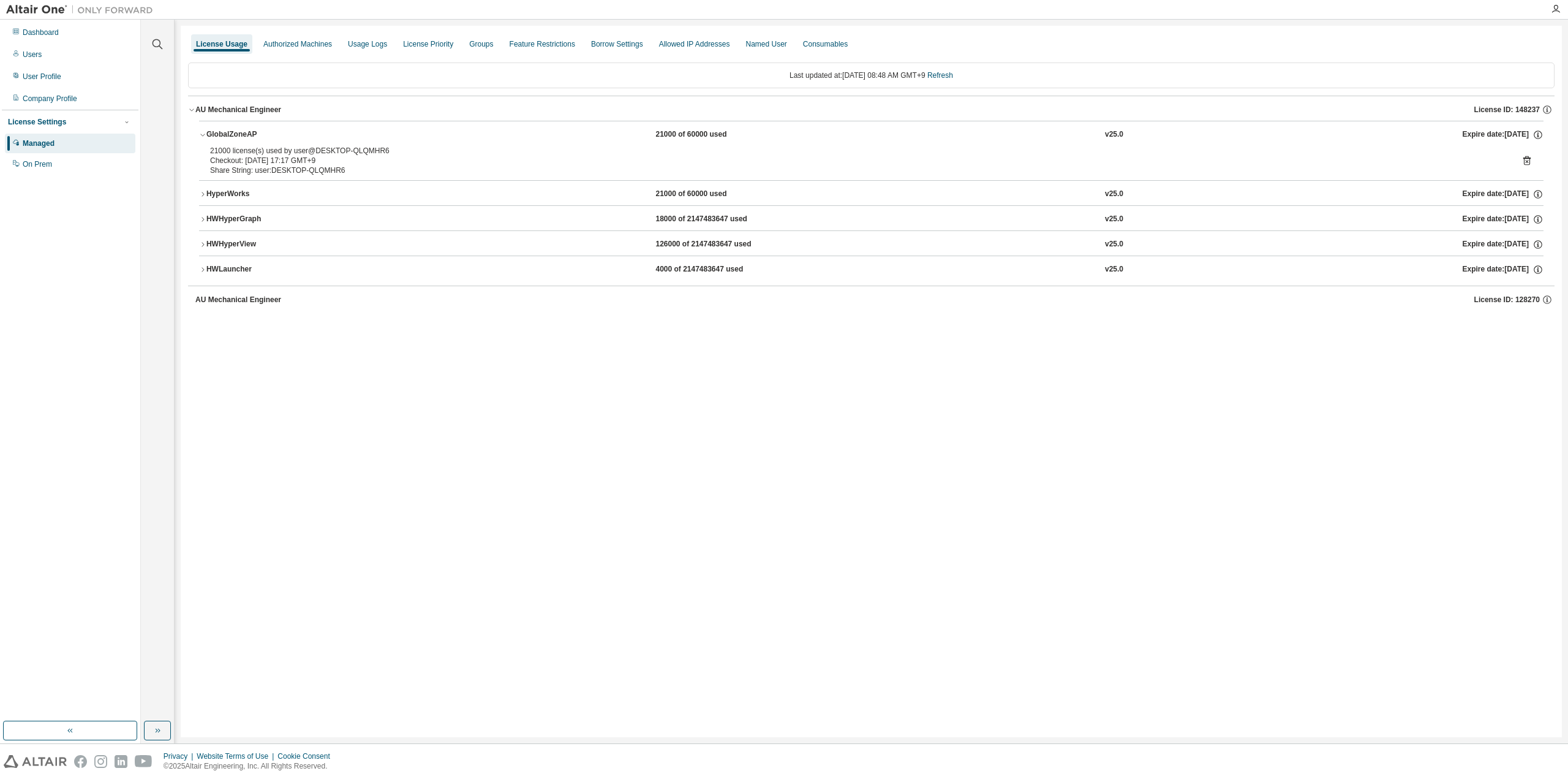
click at [435, 380] on div "License Usage Authorized Machines Usage Logs License Priority Groups Feature Re…" at bounding box center [871, 381] width 1381 height 711
click at [597, 492] on div "License Usage Authorized Machines Usage Logs License Priority Groups Feature Re…" at bounding box center [871, 381] width 1381 height 711
